Goal: Task Accomplishment & Management: Complete application form

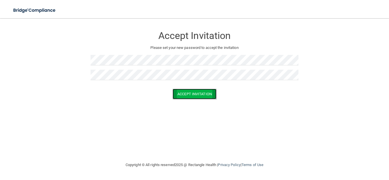
click at [185, 94] on button "Accept Invitation" at bounding box center [194, 94] width 44 height 11
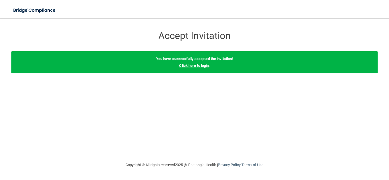
click at [194, 65] on link "Click here to login" at bounding box center [194, 65] width 30 height 4
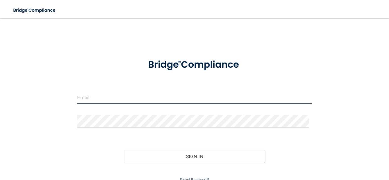
type input "[EMAIL_ADDRESS][DOMAIN_NAME]"
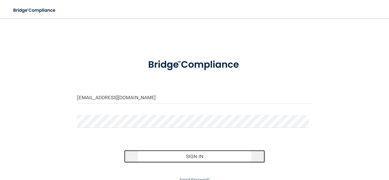
click at [200, 159] on button "Sign In" at bounding box center [194, 156] width 141 height 13
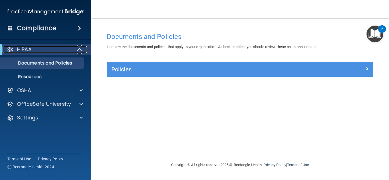
click at [75, 51] on div at bounding box center [80, 49] width 14 height 7
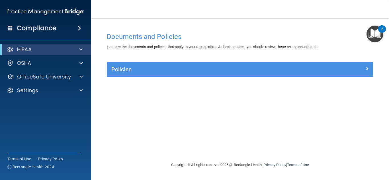
click at [78, 29] on span at bounding box center [79, 28] width 3 height 7
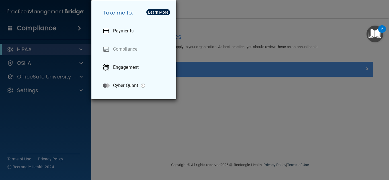
click at [71, 87] on div "Take me to: Payments Compliance Engagement Cyber Quant" at bounding box center [194, 90] width 389 height 180
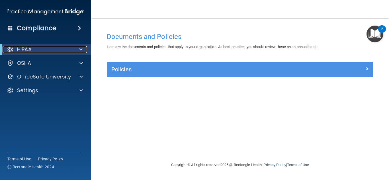
click at [80, 51] on span at bounding box center [80, 49] width 3 height 7
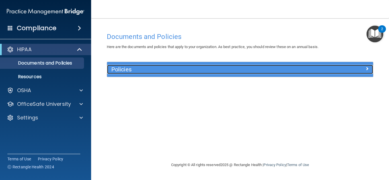
click at [365, 70] on span at bounding box center [366, 68] width 3 height 7
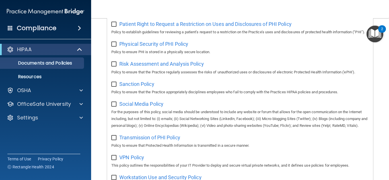
scroll to position [445, 0]
